Goal: Task Accomplishment & Management: Use online tool/utility

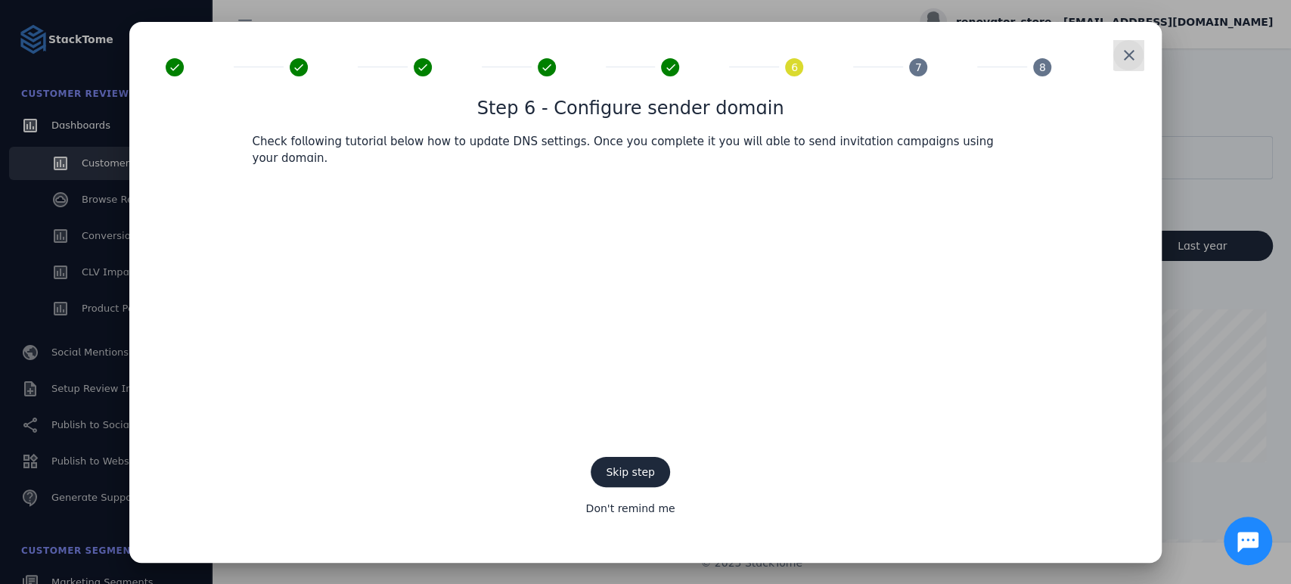
click at [1127, 67] on span at bounding box center [1129, 55] width 36 height 36
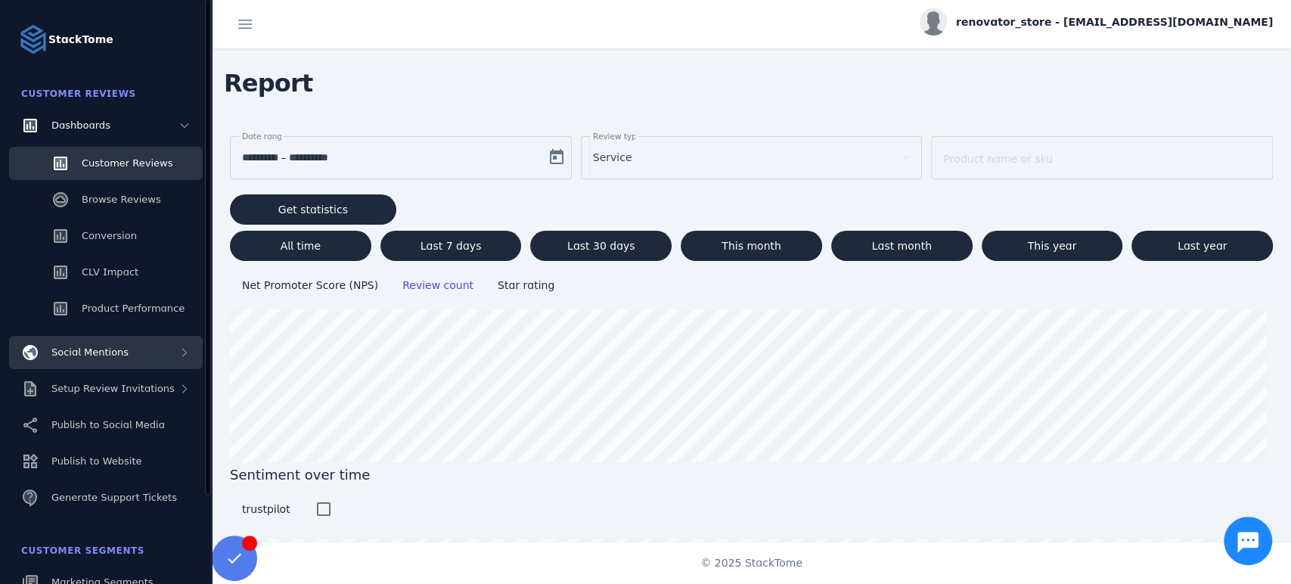
click at [97, 353] on span "Social Mentions" at bounding box center [89, 351] width 77 height 11
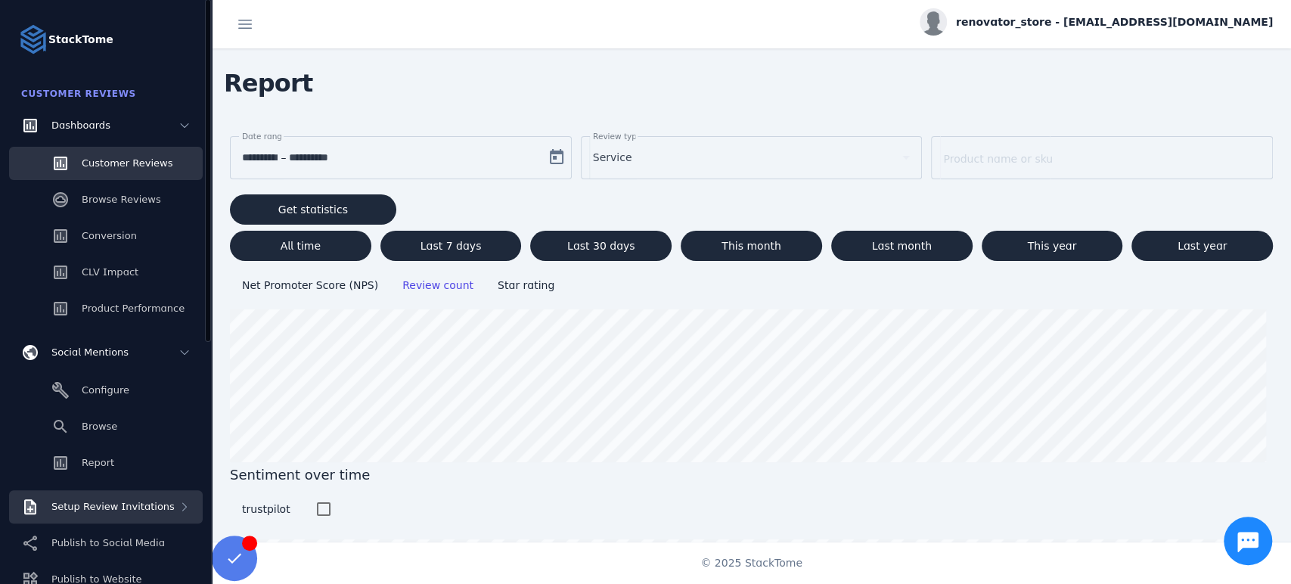
click at [114, 502] on span "Setup Review Invitations" at bounding box center [112, 506] width 123 height 11
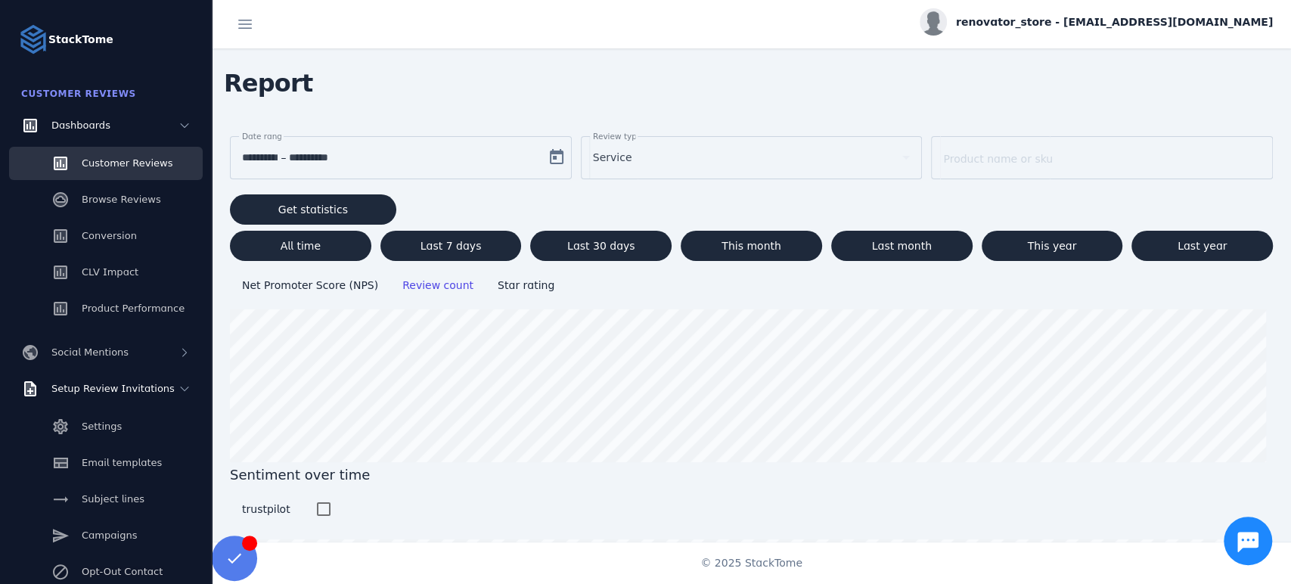
click at [278, 161] on input "**********" at bounding box center [260, 157] width 36 height 18
click at [545, 154] on span "Open calendar" at bounding box center [557, 157] width 36 height 36
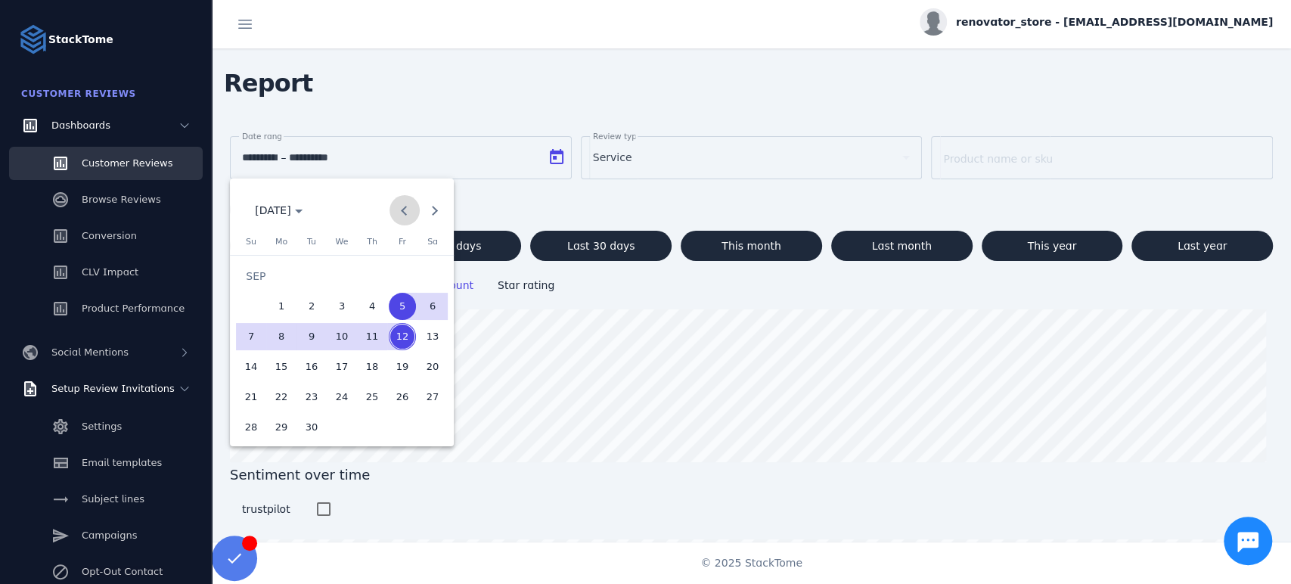
click at [402, 212] on button "Previous month" at bounding box center [405, 210] width 30 height 30
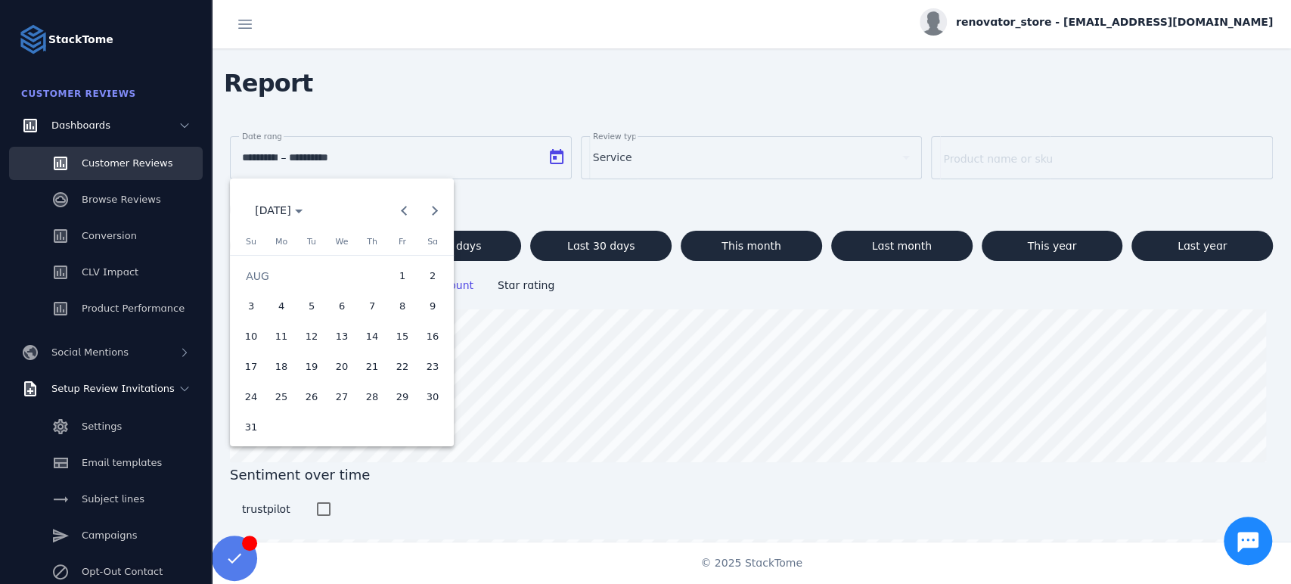
click at [407, 273] on span "1" at bounding box center [402, 275] width 27 height 27
type input "**********"
click at [430, 210] on button "Next month" at bounding box center [435, 210] width 30 height 30
click at [396, 337] on span "12" at bounding box center [402, 336] width 27 height 27
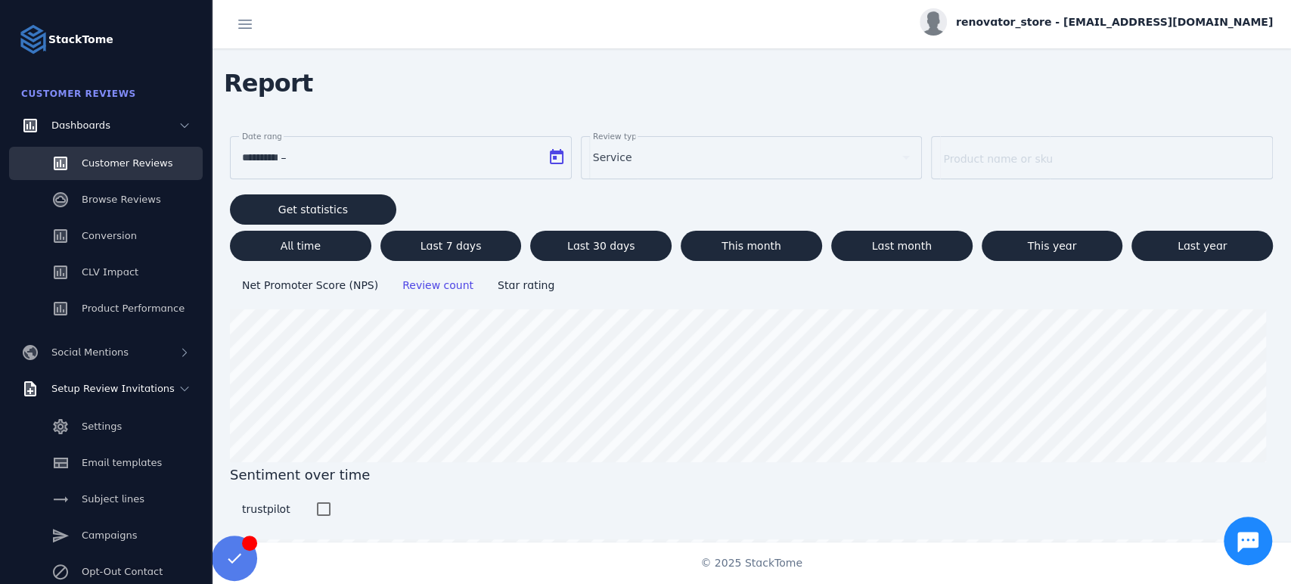
type input "**********"
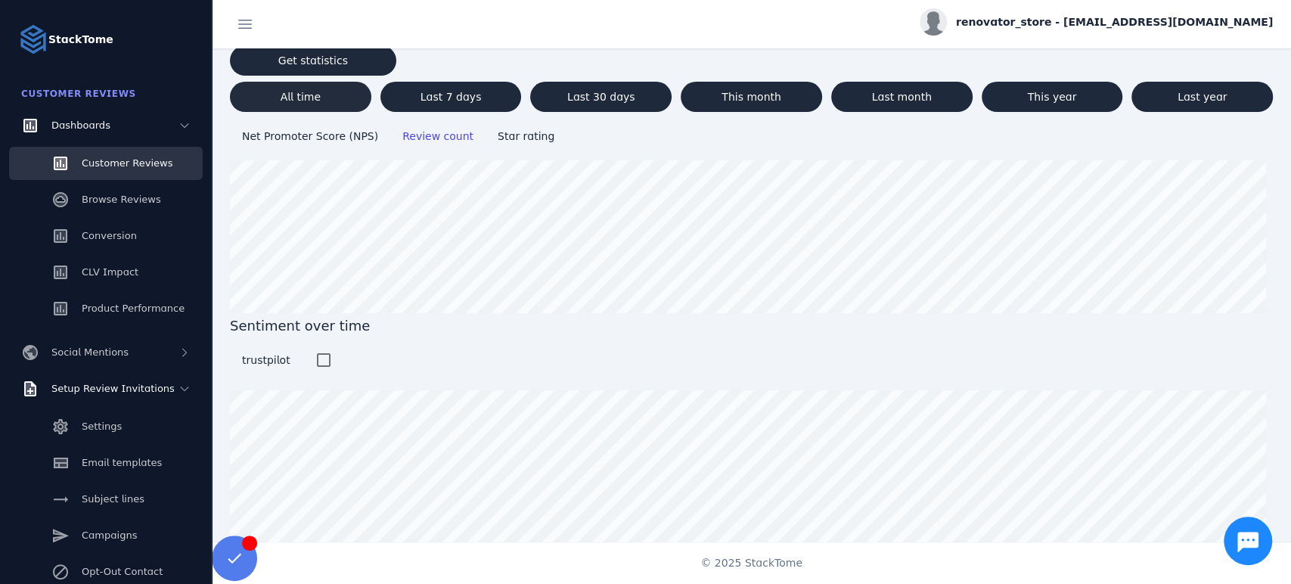
click at [332, 106] on span at bounding box center [300, 97] width 141 height 36
type input "**********"
click at [144, 389] on span "Setup Review Invitations" at bounding box center [112, 388] width 123 height 11
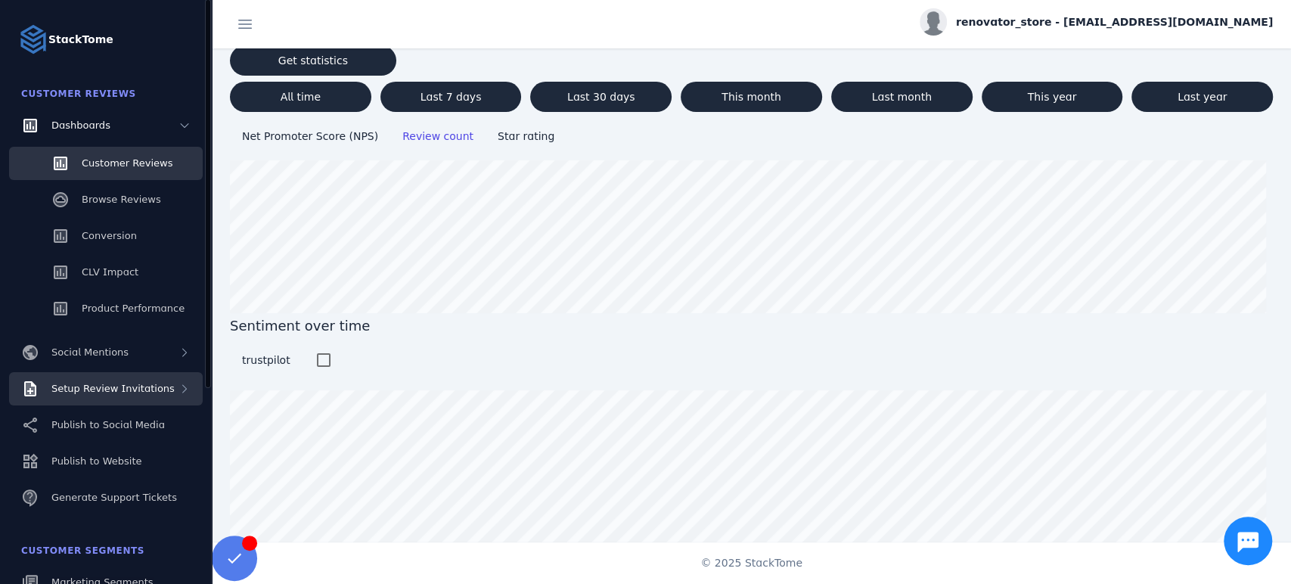
click at [143, 391] on span "Setup Review Invitations" at bounding box center [112, 388] width 123 height 11
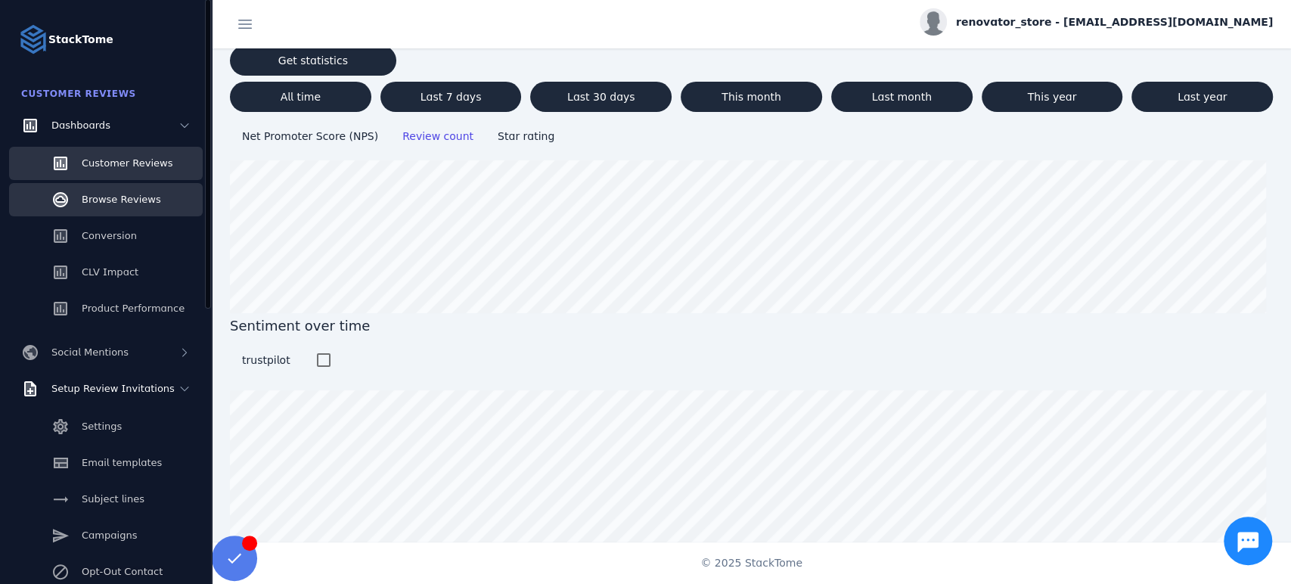
click at [169, 200] on link "Browse Reviews" at bounding box center [106, 199] width 194 height 33
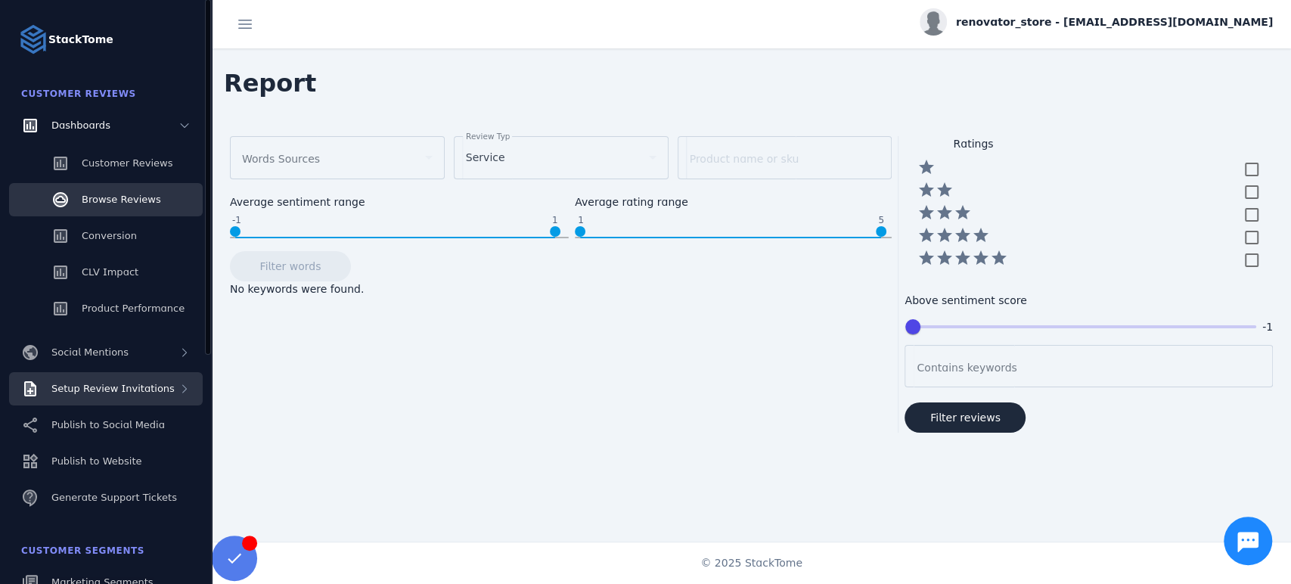
click at [156, 394] on span "Setup Review Invitations" at bounding box center [112, 388] width 123 height 11
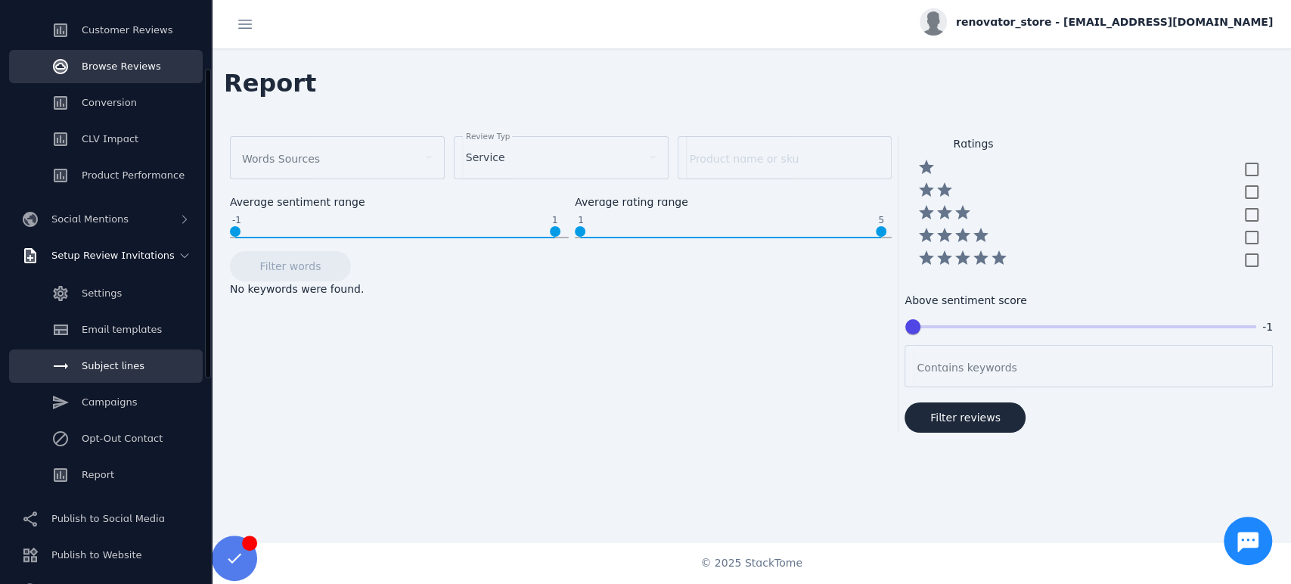
scroll to position [134, 0]
click at [134, 484] on link "Report" at bounding box center [106, 474] width 194 height 33
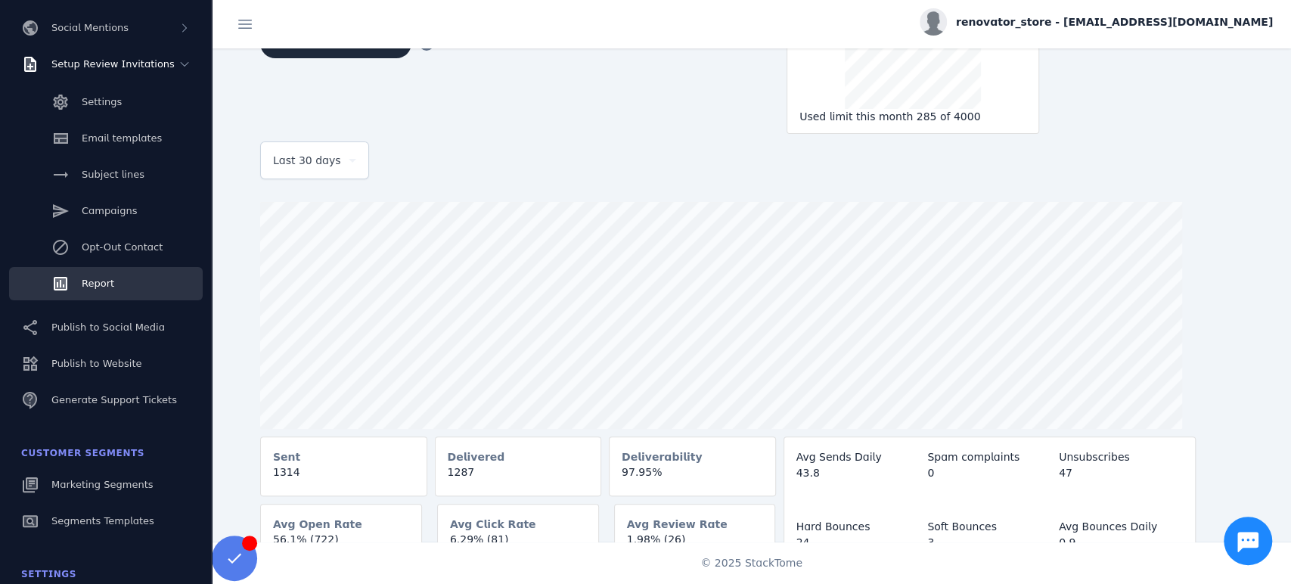
scroll to position [154, 0]
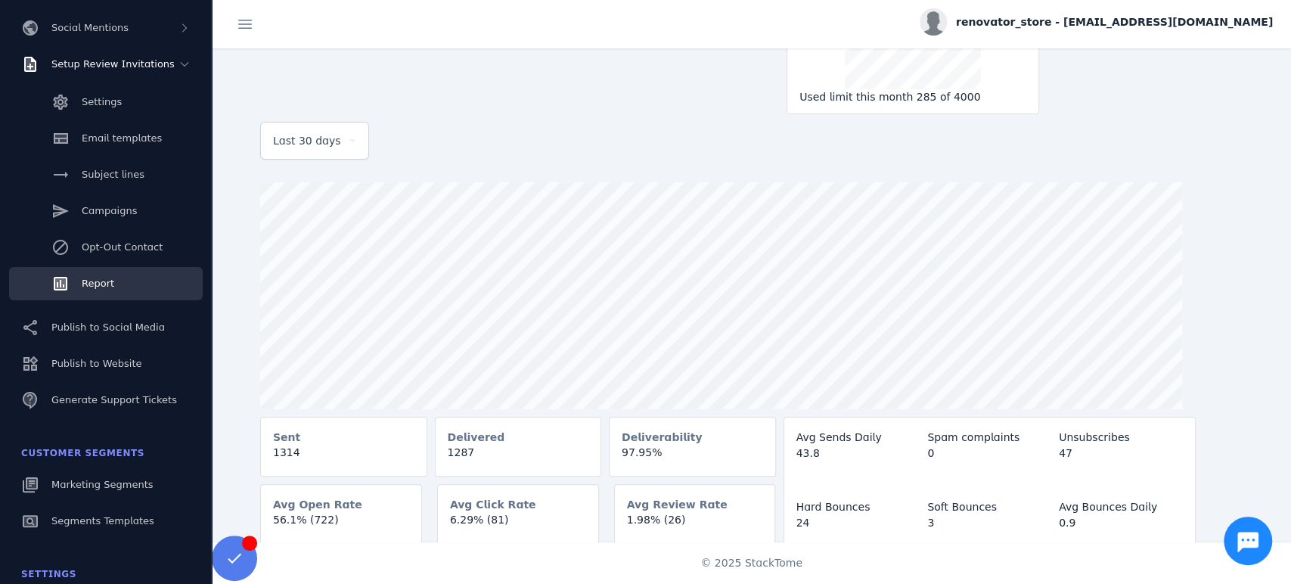
click at [668, 529] on mat-card-content "1.98% (26)" at bounding box center [695, 526] width 160 height 28
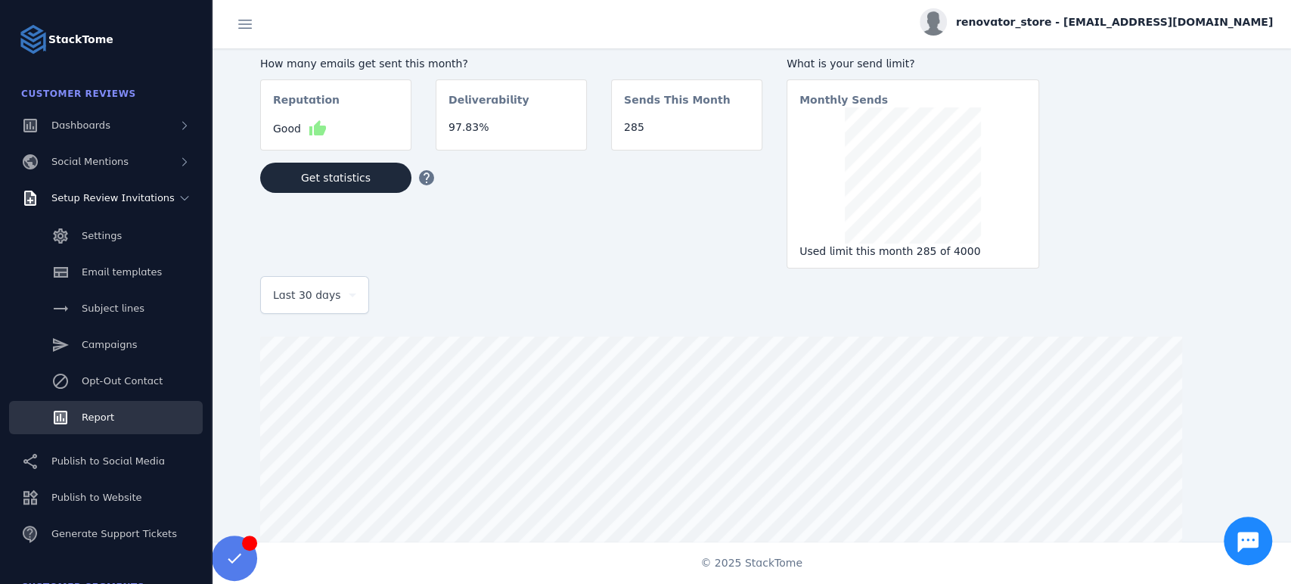
scroll to position [154, 0]
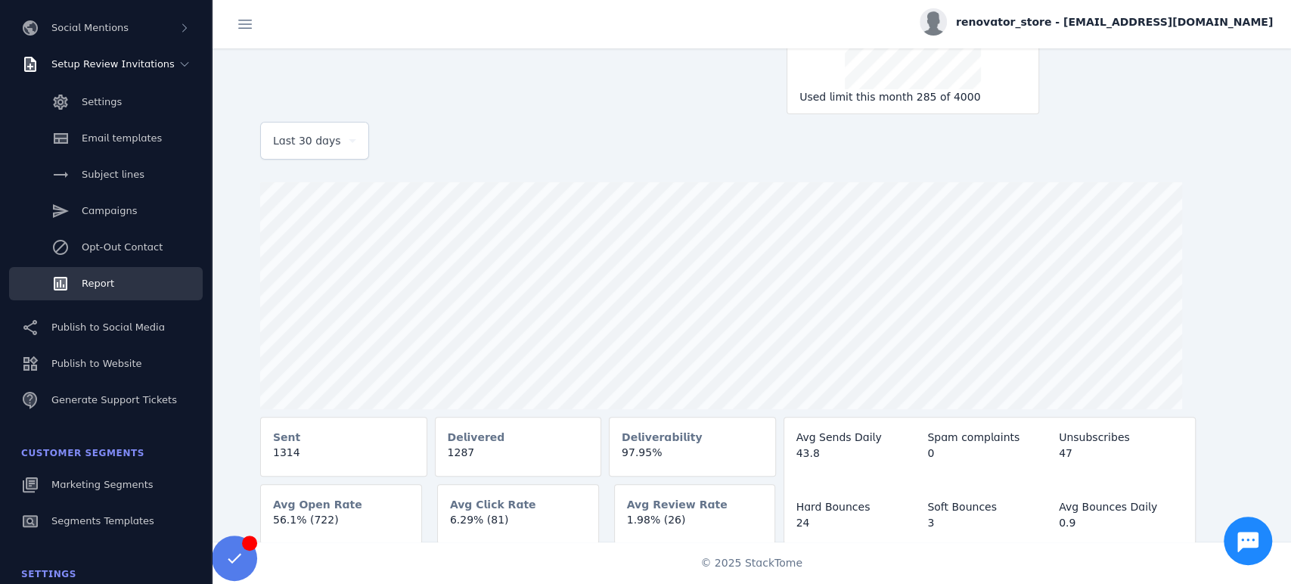
click at [1170, 122] on div "Last 30 days" at bounding box center [775, 148] width 1031 height 53
